Goal: Task Accomplishment & Management: Manage account settings

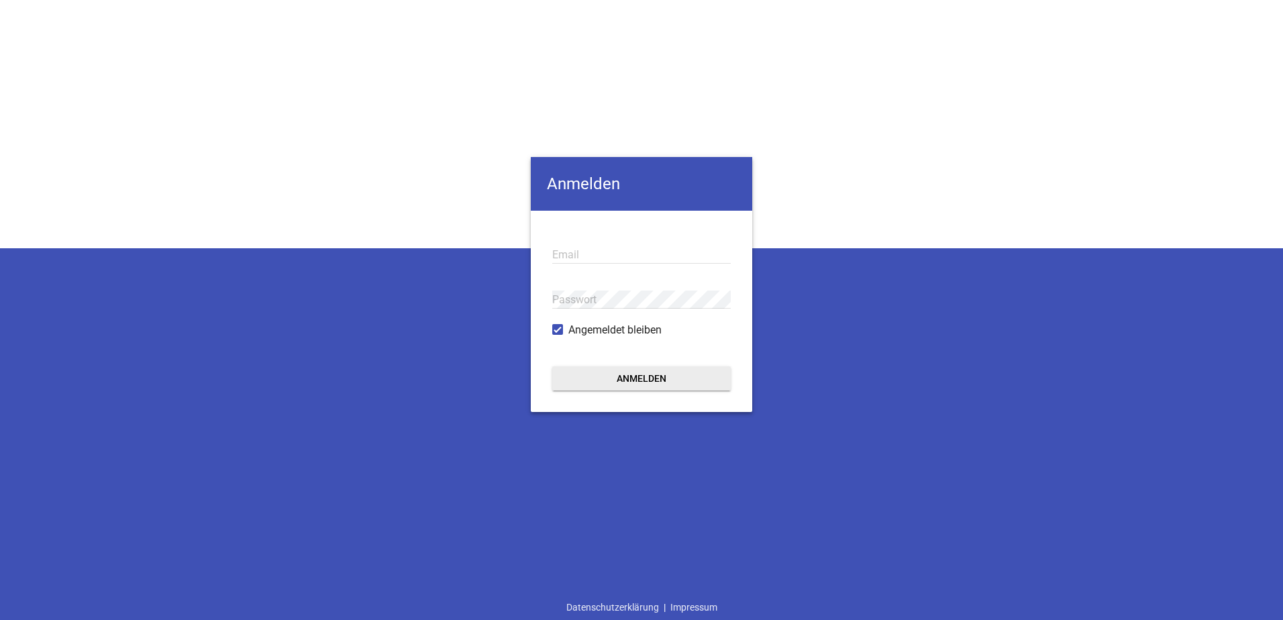
type input "[EMAIL_ADDRESS][DOMAIN_NAME]"
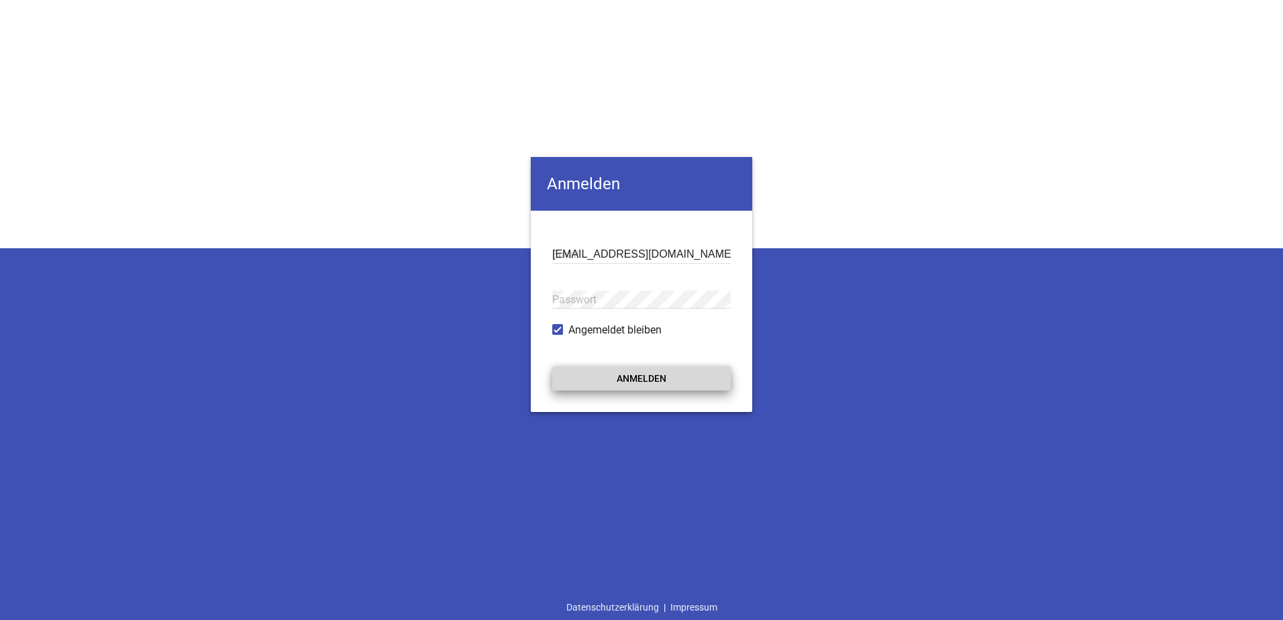
click at [729, 384] on button "Anmelden" at bounding box center [641, 378] width 178 height 24
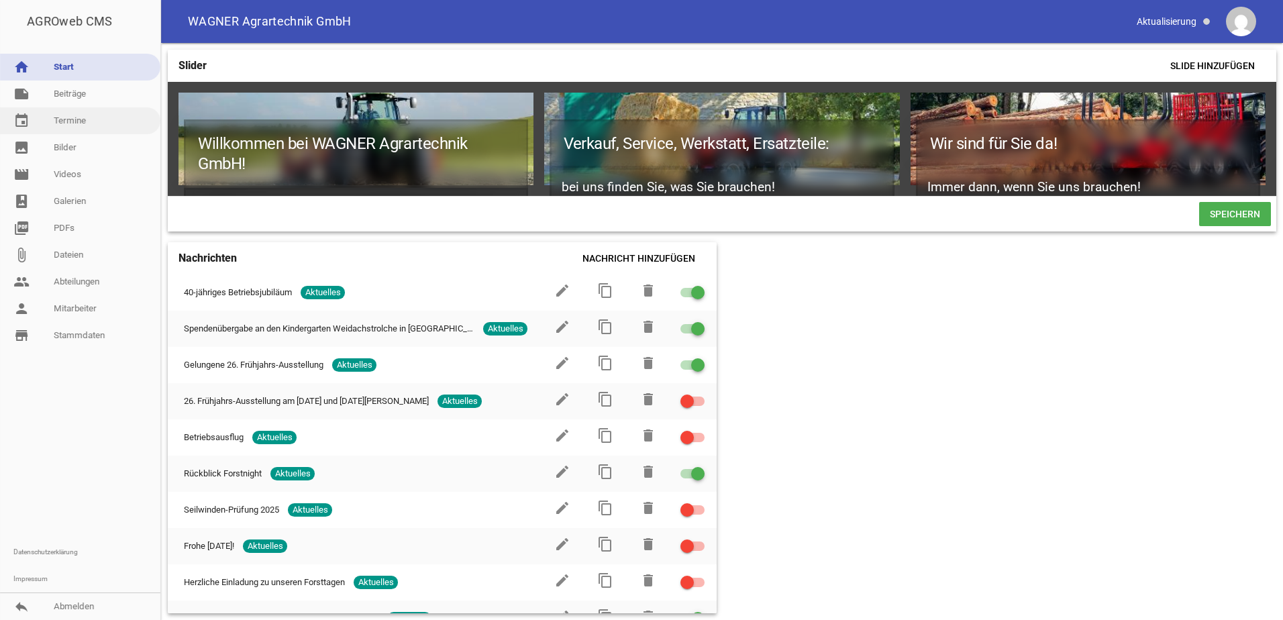
click at [96, 127] on link "event Termine" at bounding box center [80, 120] width 160 height 27
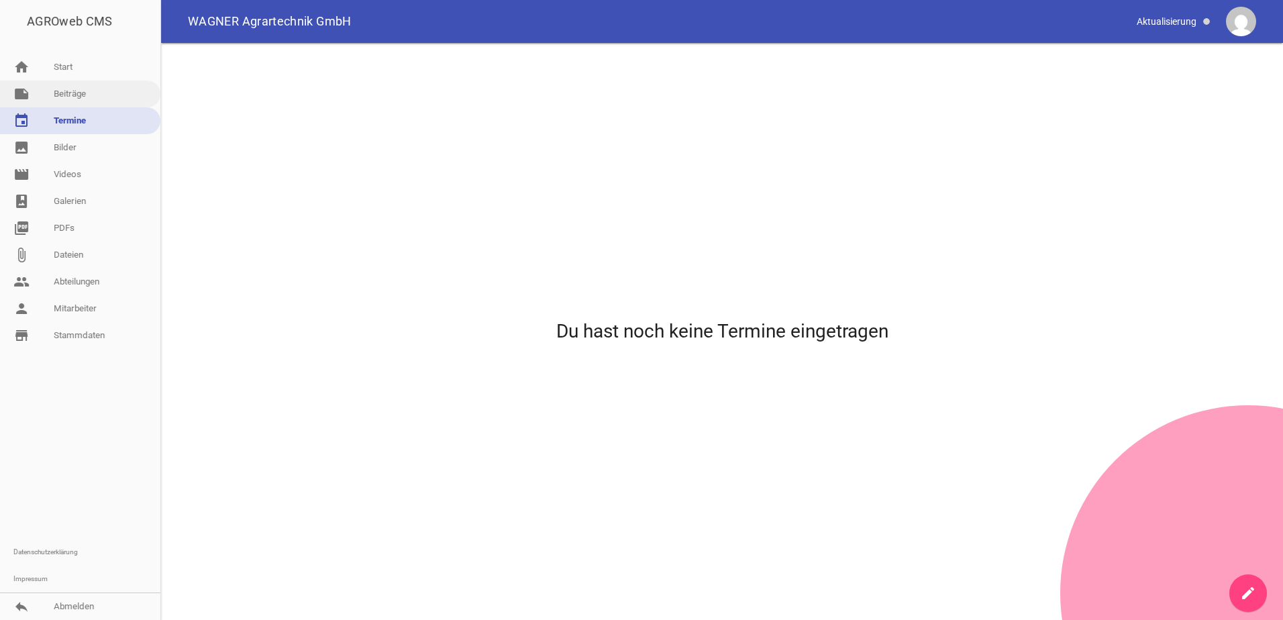
click at [99, 95] on link "note Beiträge" at bounding box center [80, 94] width 160 height 27
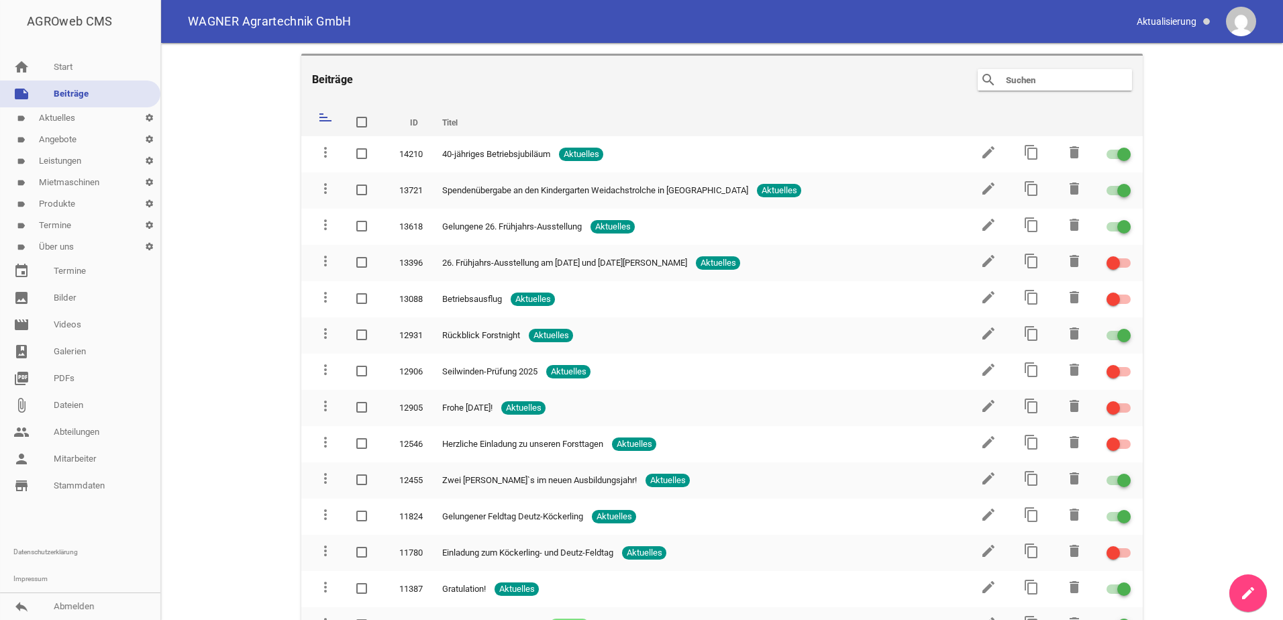
click at [64, 223] on link "label Termine settings" at bounding box center [80, 225] width 160 height 21
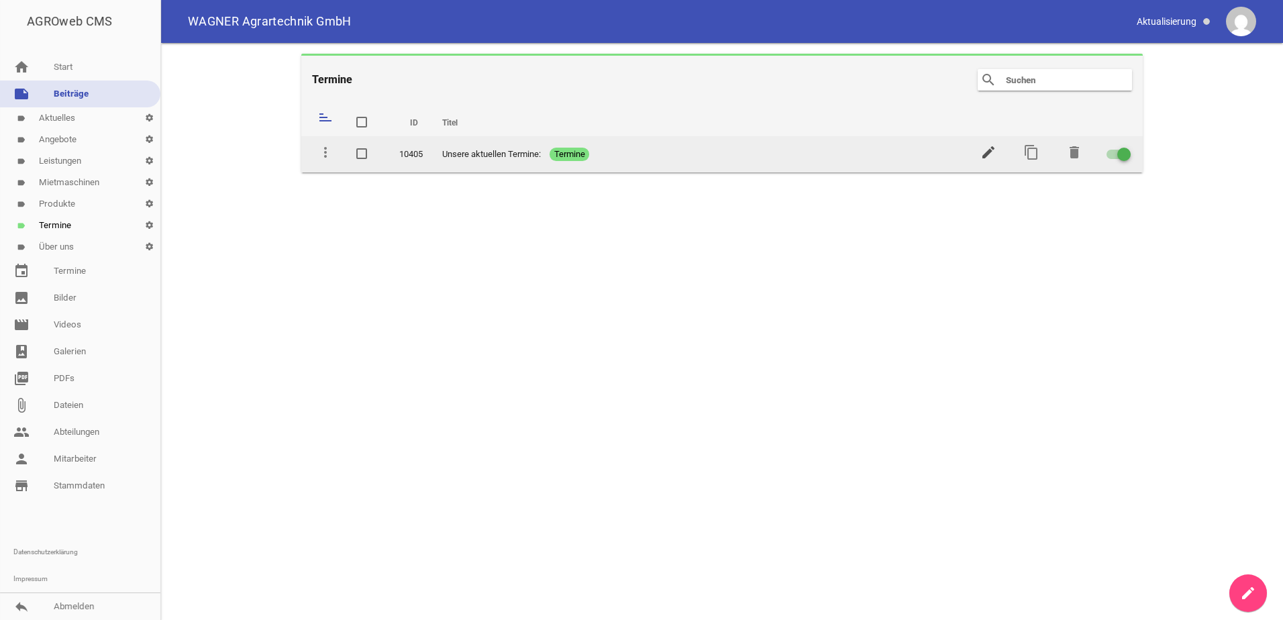
click at [981, 152] on icon "edit" at bounding box center [988, 152] width 16 height 16
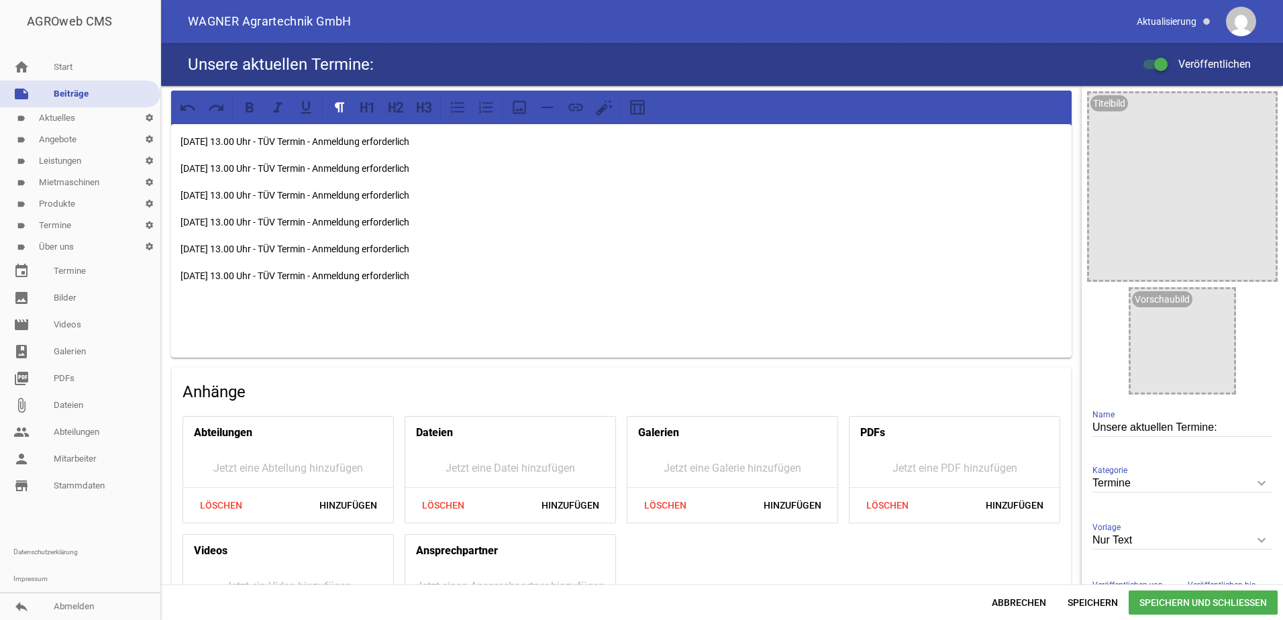
click at [537, 143] on p "[DATE] 13.00 Uhr - TÜV Termin - Anmeldung erforderlich" at bounding box center [621, 142] width 882 height 16
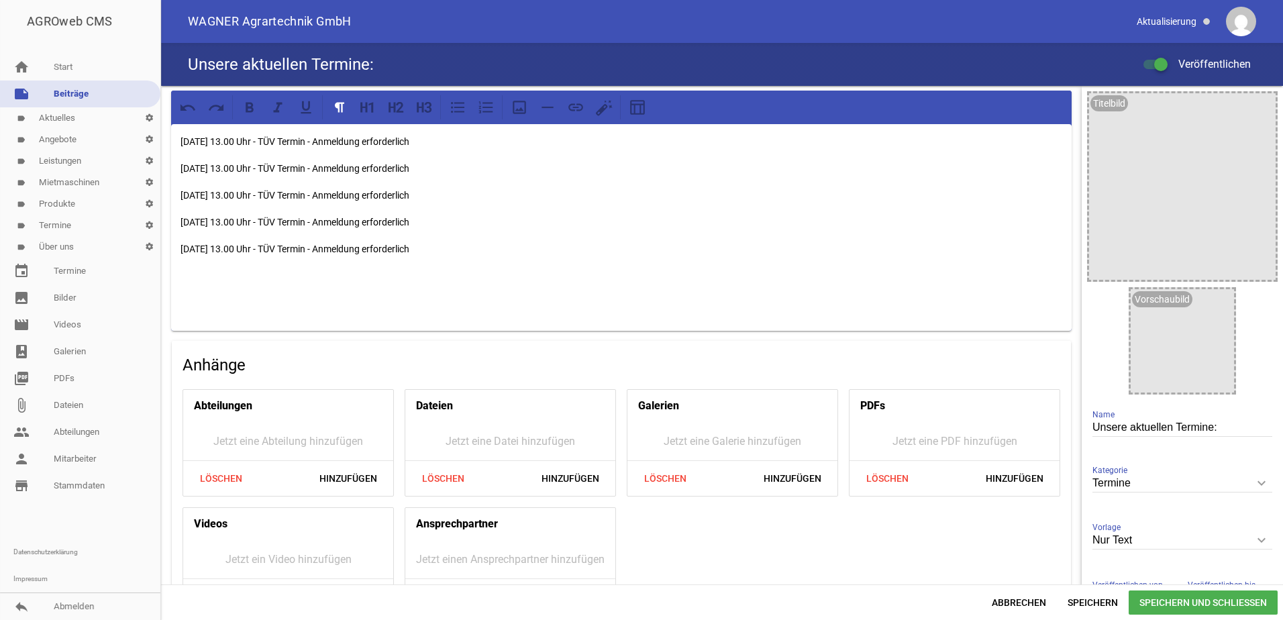
click at [1175, 594] on span "Speichern und Schließen" at bounding box center [1203, 602] width 149 height 24
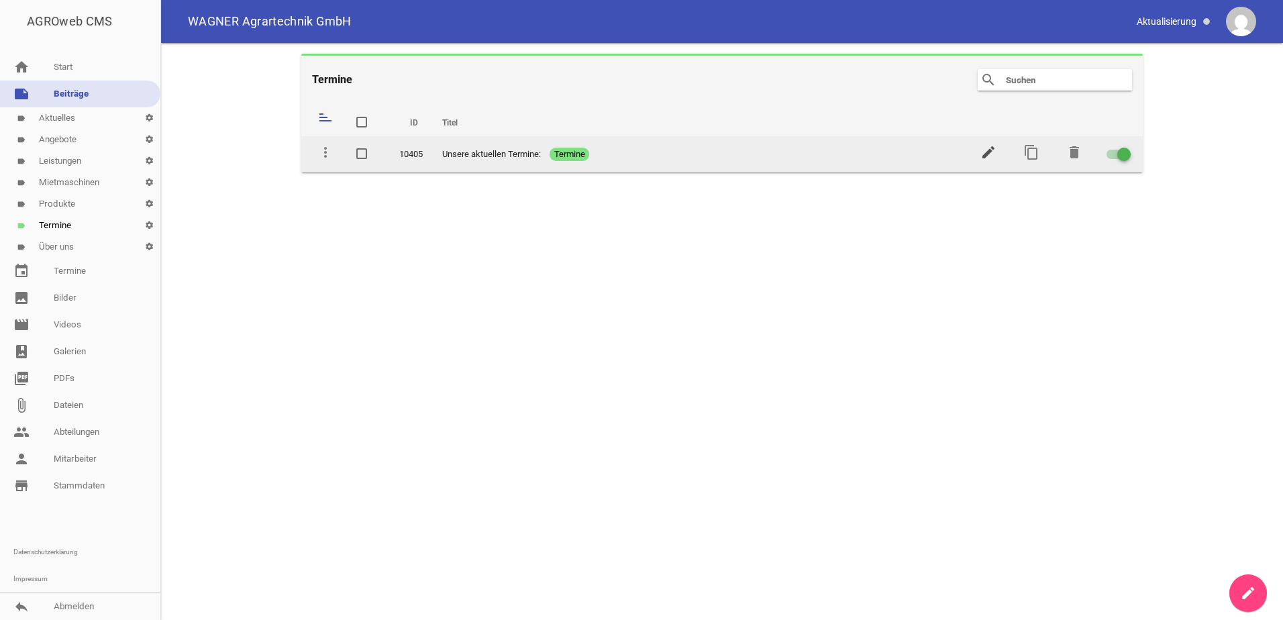
click at [987, 150] on icon "edit" at bounding box center [988, 152] width 16 height 16
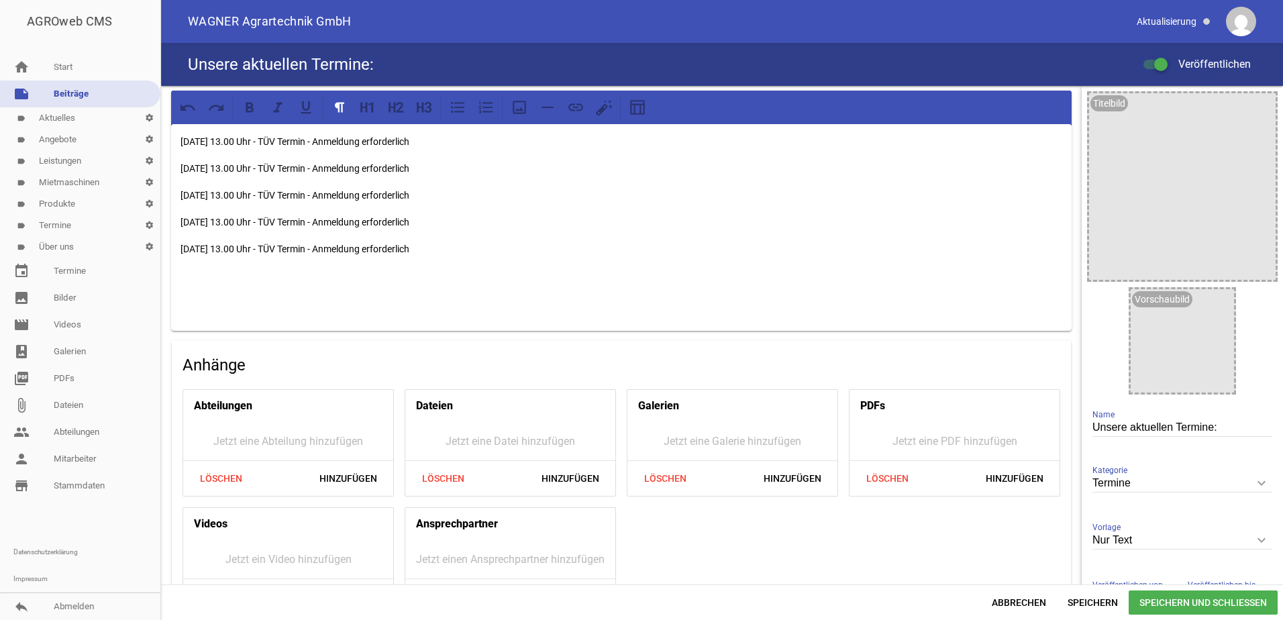
click at [1181, 599] on span "Speichern und Schließen" at bounding box center [1203, 602] width 149 height 24
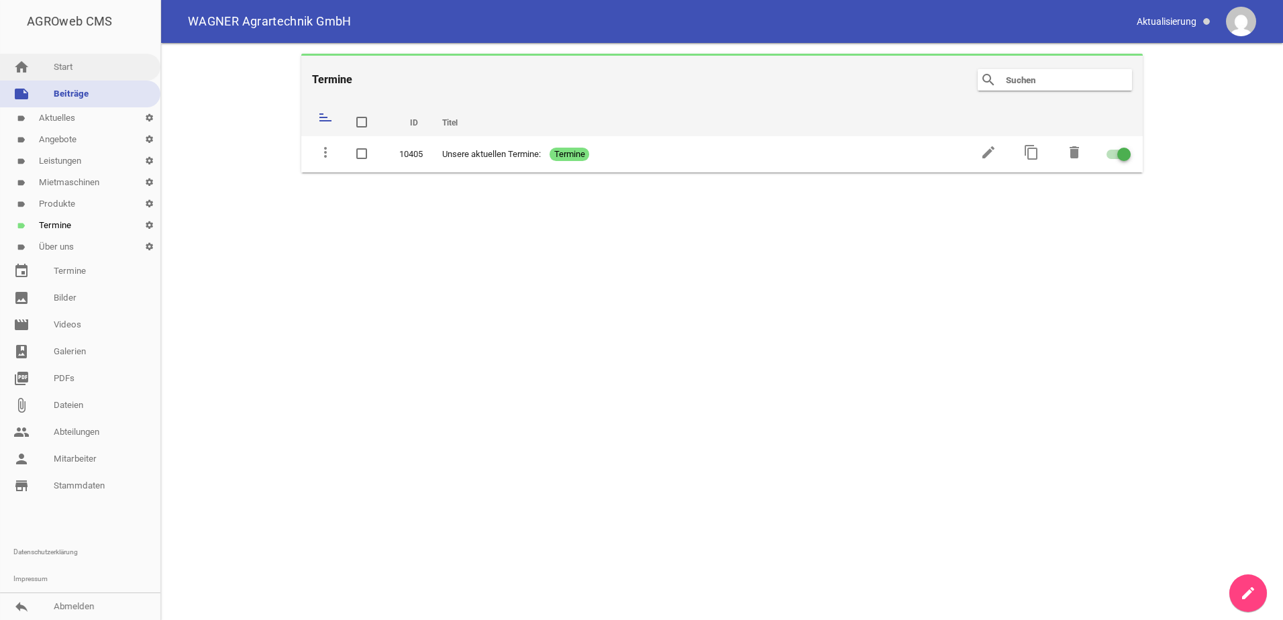
click at [93, 80] on link "home Start" at bounding box center [80, 67] width 160 height 27
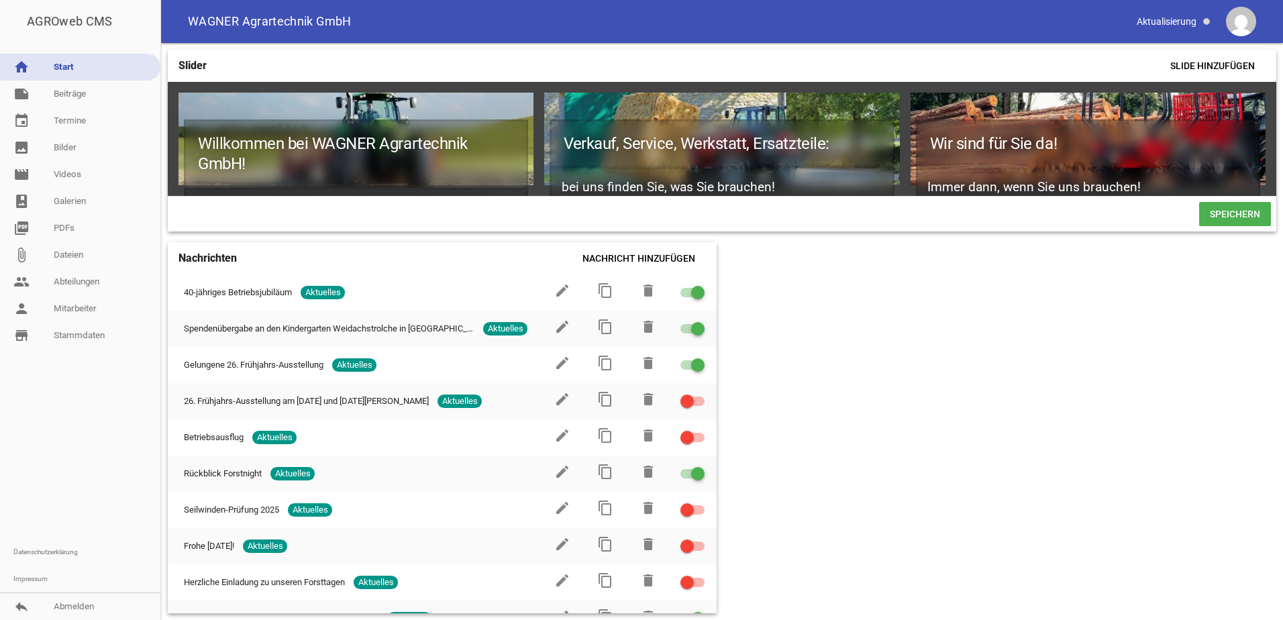
click at [793, 45] on div "Slider Slide hinzufügen Willkommen bei WAGNER Agrartechnik GmbH! Ihr DEUTZ-FAHR…" at bounding box center [722, 331] width 1122 height 577
click at [41, 606] on link "reply Abmelden" at bounding box center [80, 606] width 160 height 27
